Goal: Task Accomplishment & Management: Complete application form

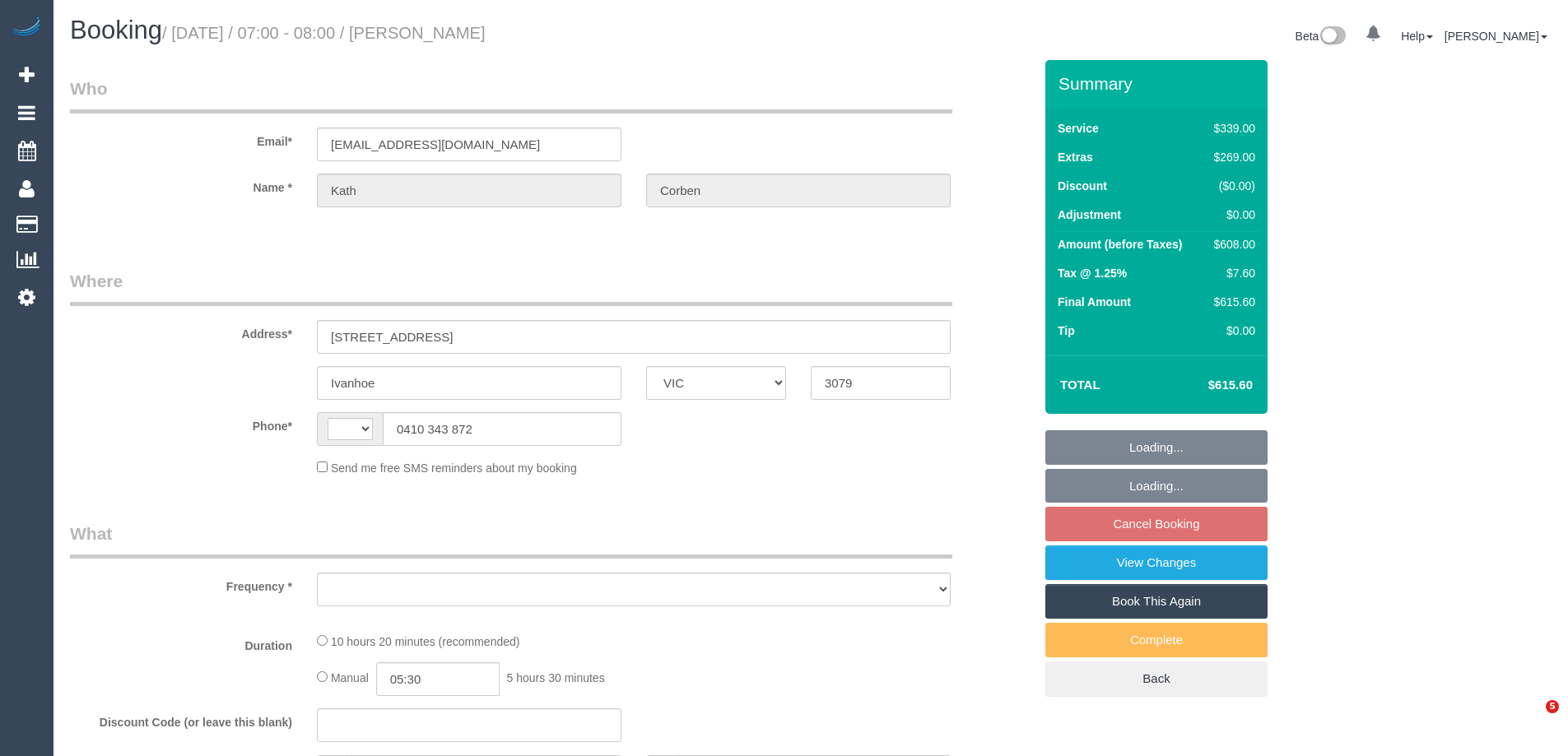
select select "VIC"
select select "string:AU"
select select "object:553"
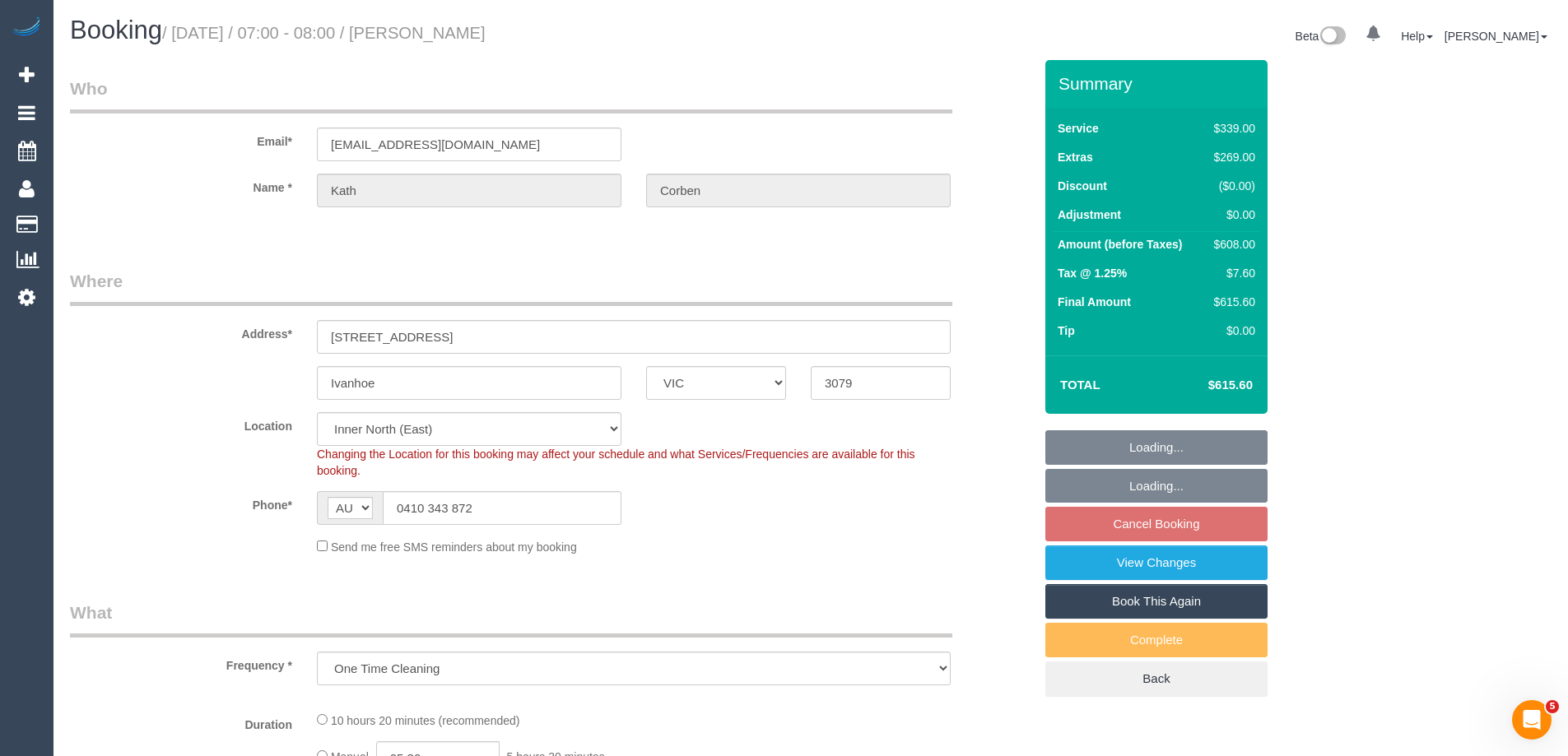
select select "string:stripe-pm_1S8JFC2GScqysDRVUQutItZh"
select select "object:670"
select select "number:30"
select select "number:14"
select select "number:19"
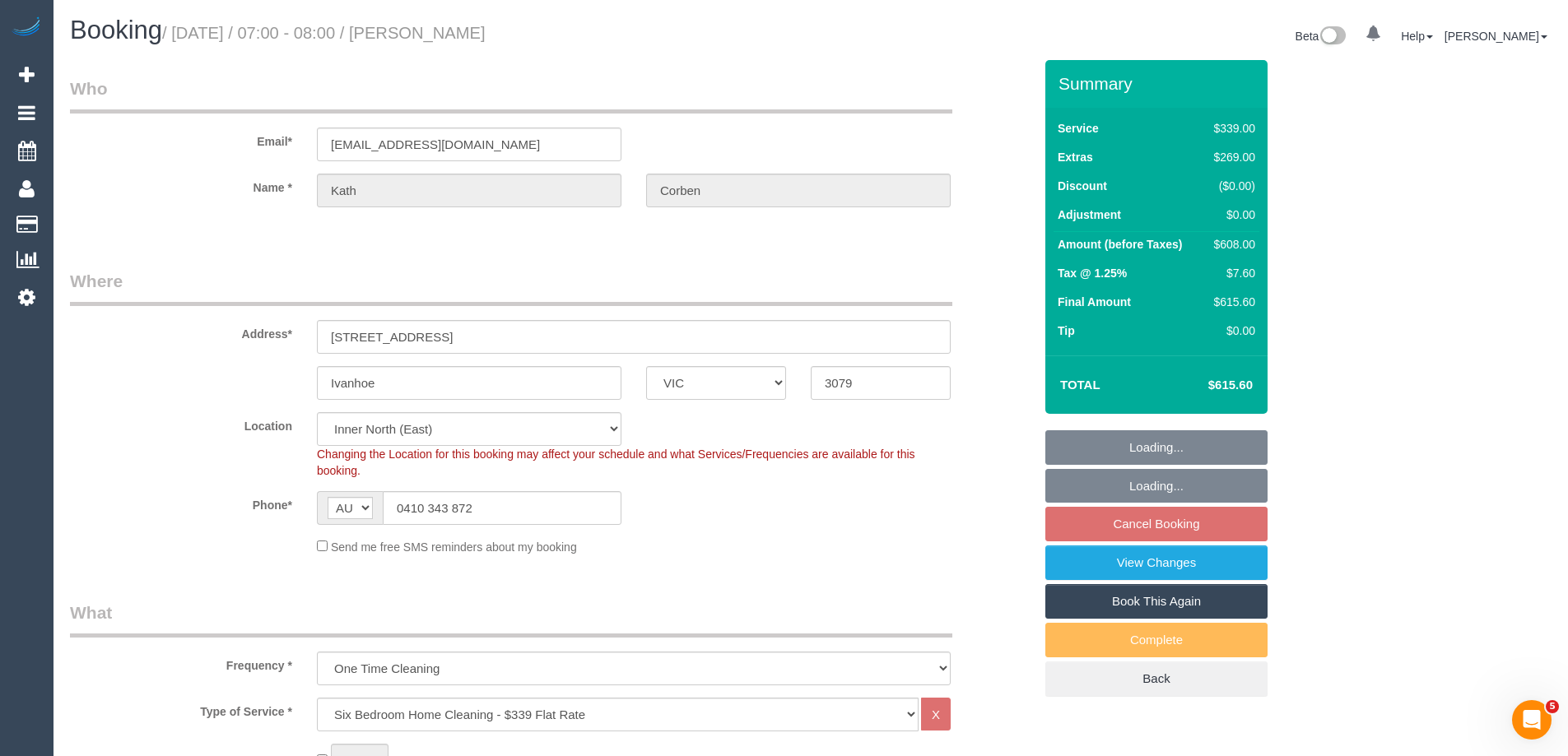
select select "number:23"
select select "number:26"
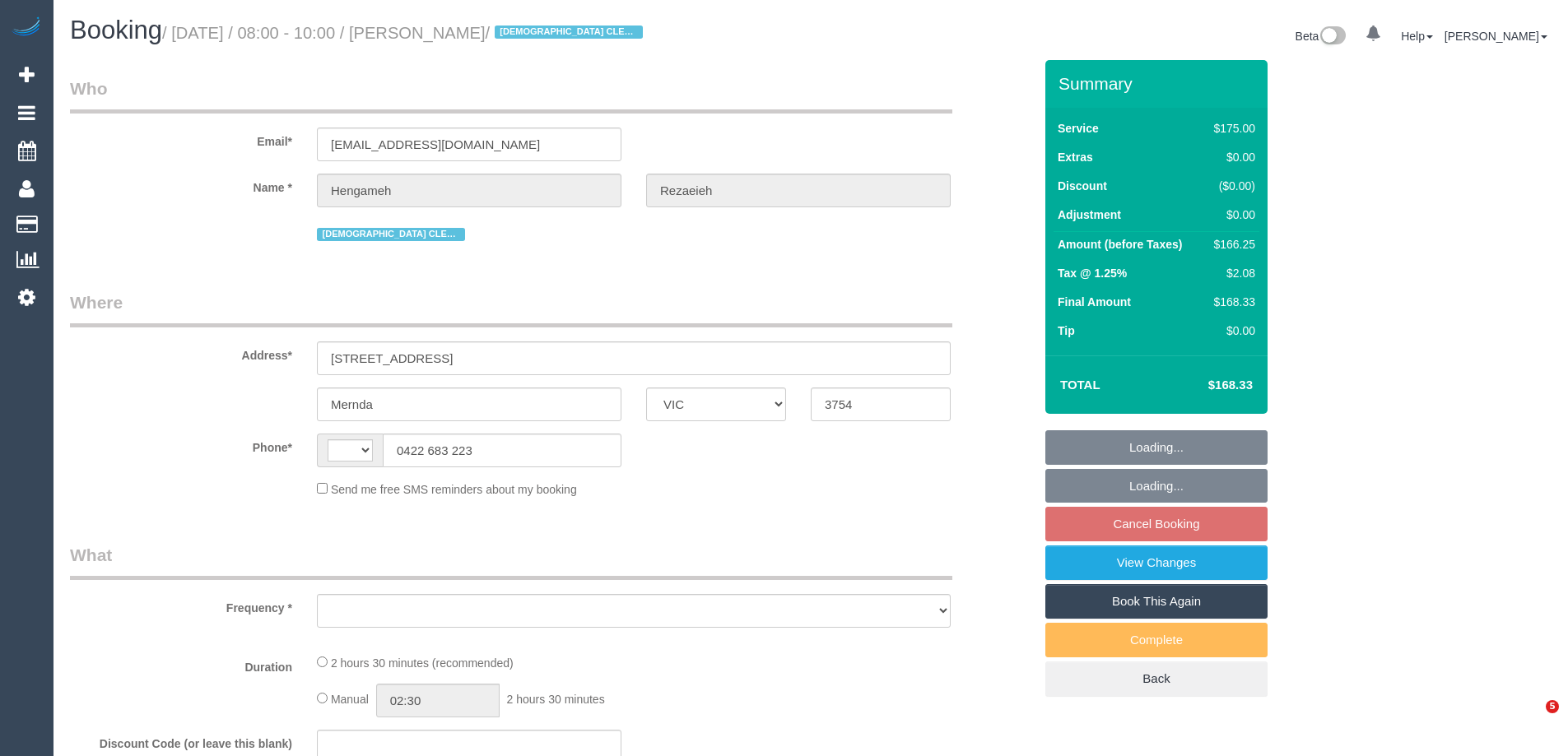
select select "VIC"
select select "string:AU"
select select "150"
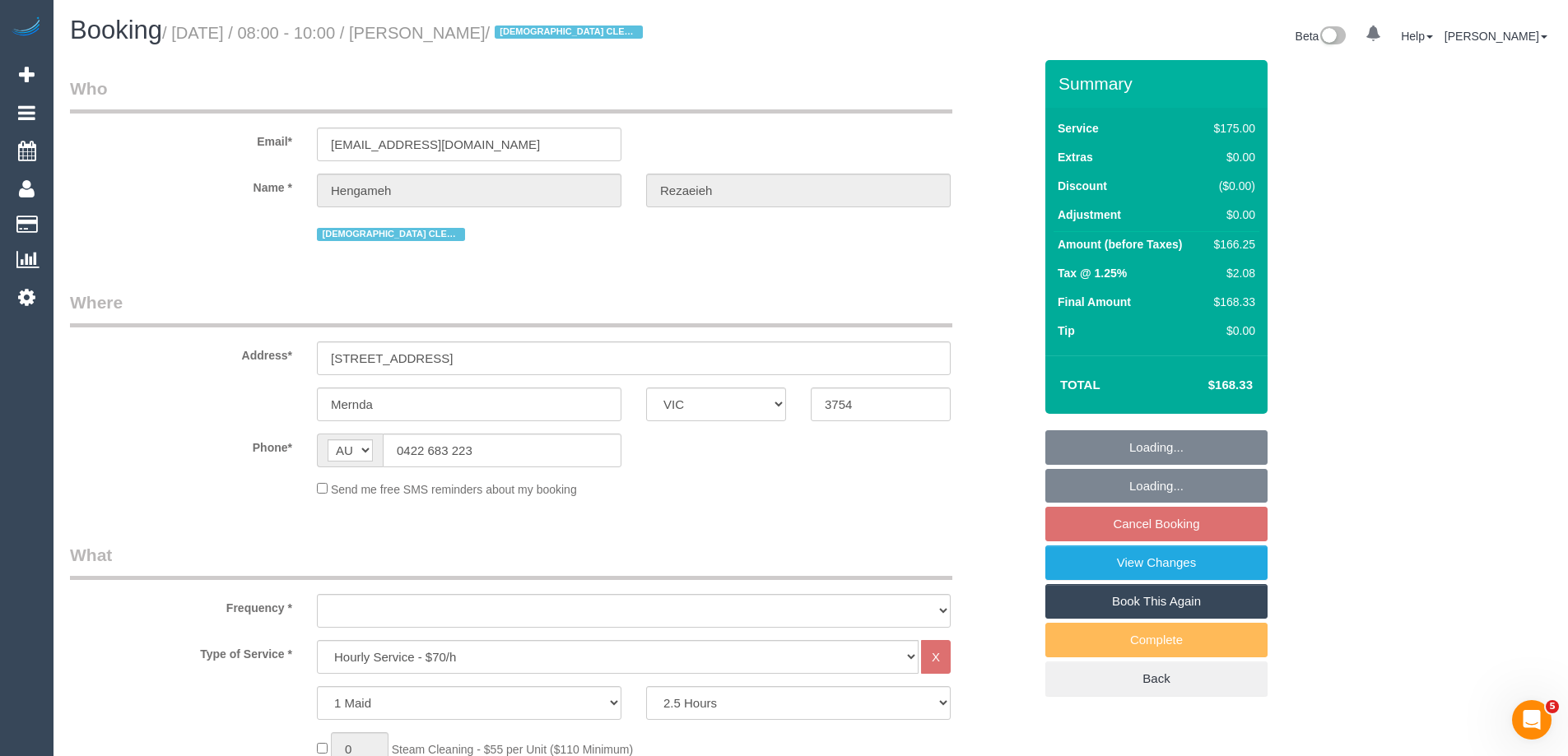
select select "object:740"
select select "string:stripe-pm_1NBBiB2GScqysDRVMJrcw7wk"
select select "number:29"
select select "number:14"
select select "number:19"
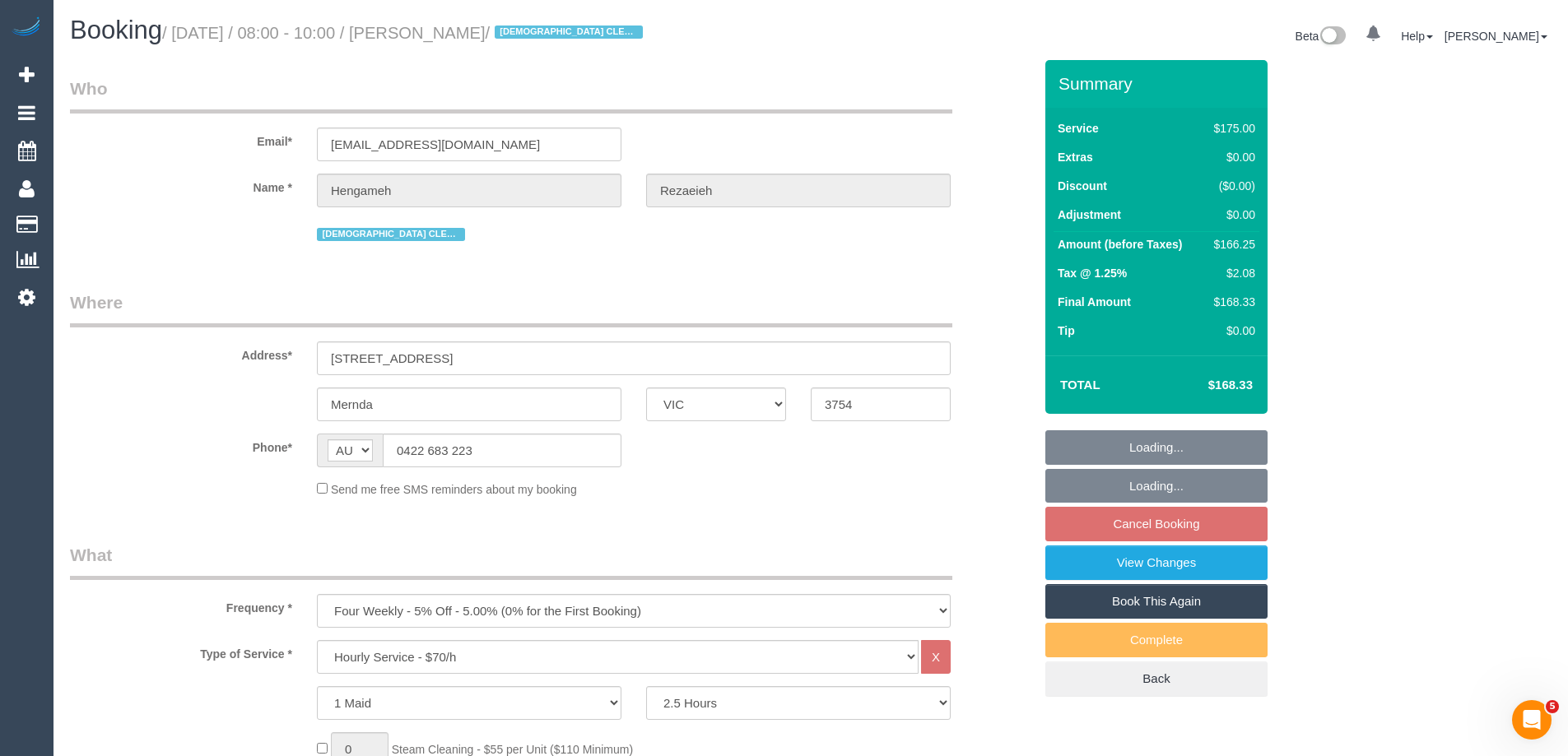
select select "number:24"
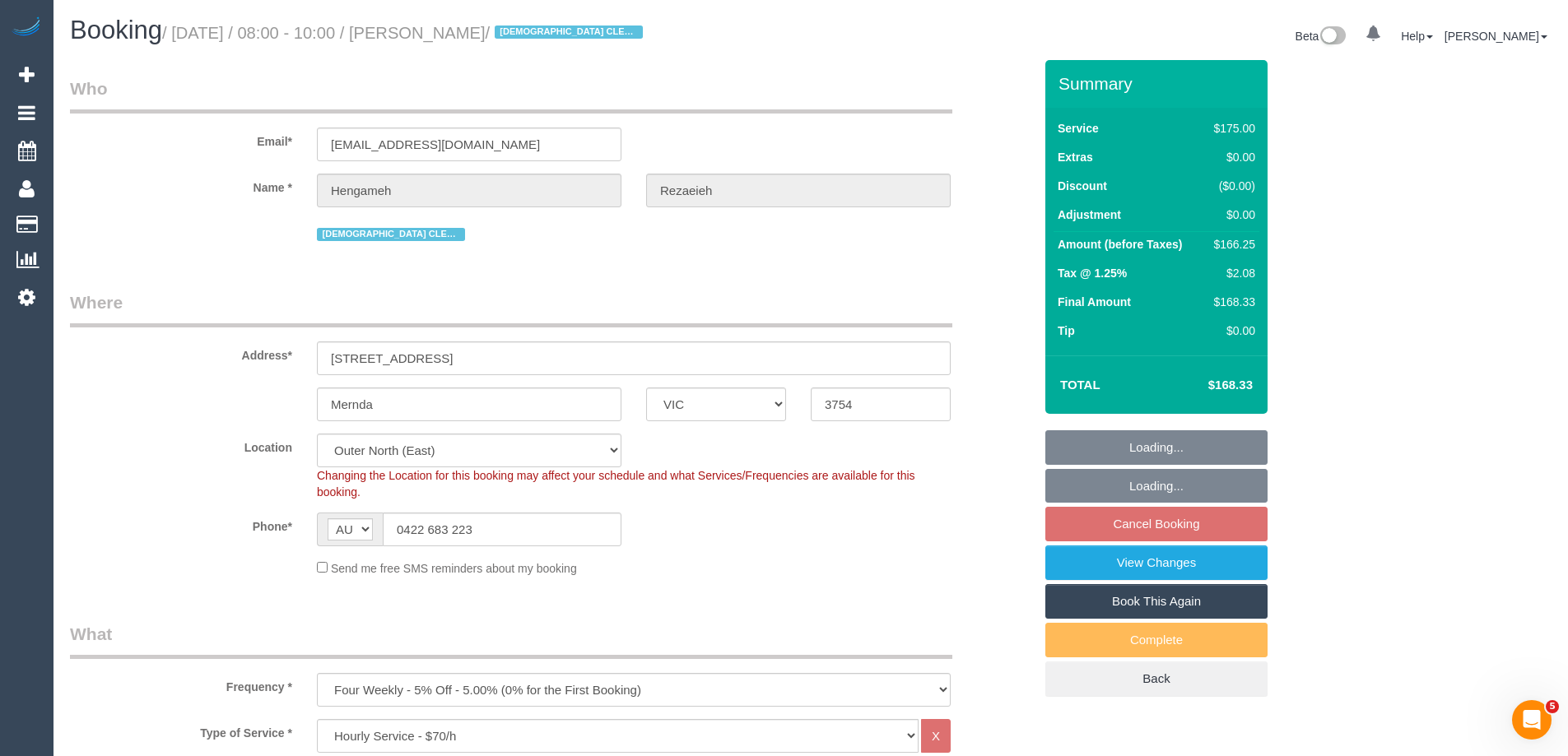
select select "object:1313"
